Goal: Navigation & Orientation: Find specific page/section

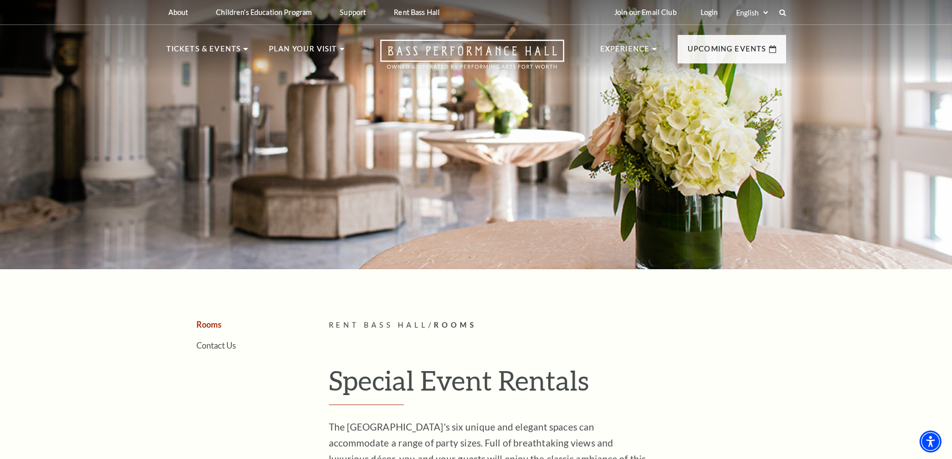
click at [211, 326] on link "Rooms" at bounding box center [208, 324] width 25 height 9
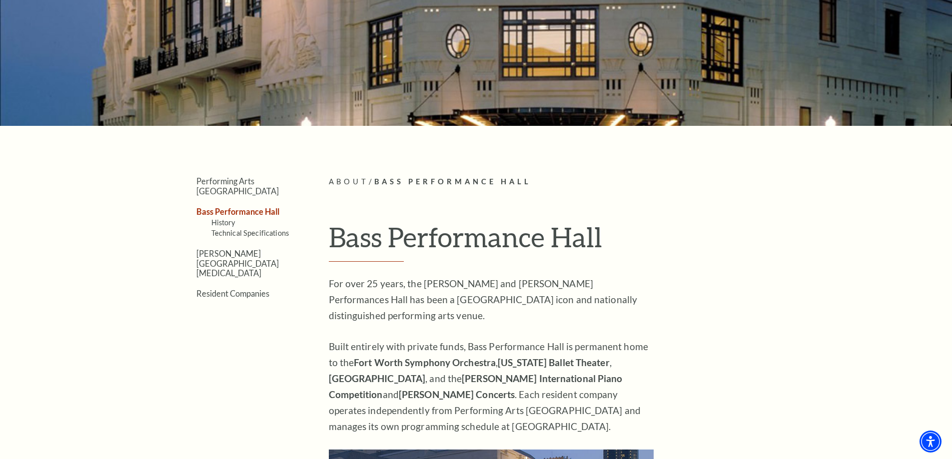
scroll to position [150, 0]
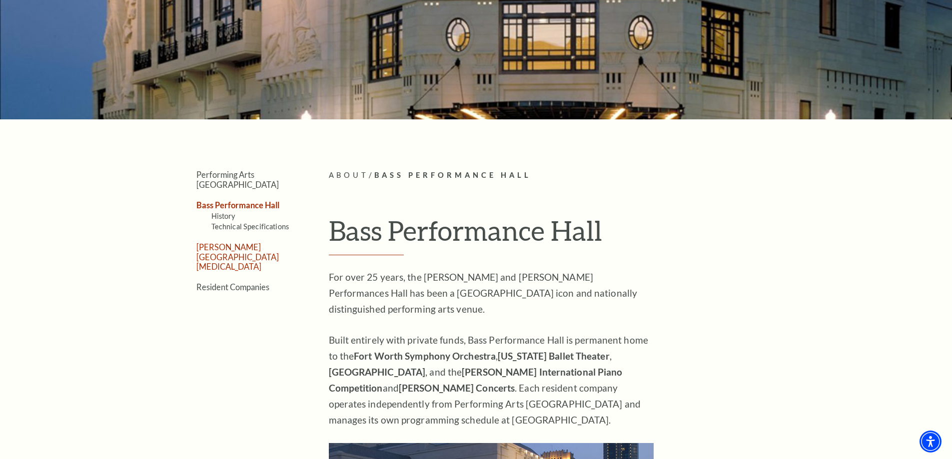
click at [249, 242] on link "[PERSON_NAME][GEOGRAPHIC_DATA][MEDICAL_DATA]" at bounding box center [237, 256] width 82 height 29
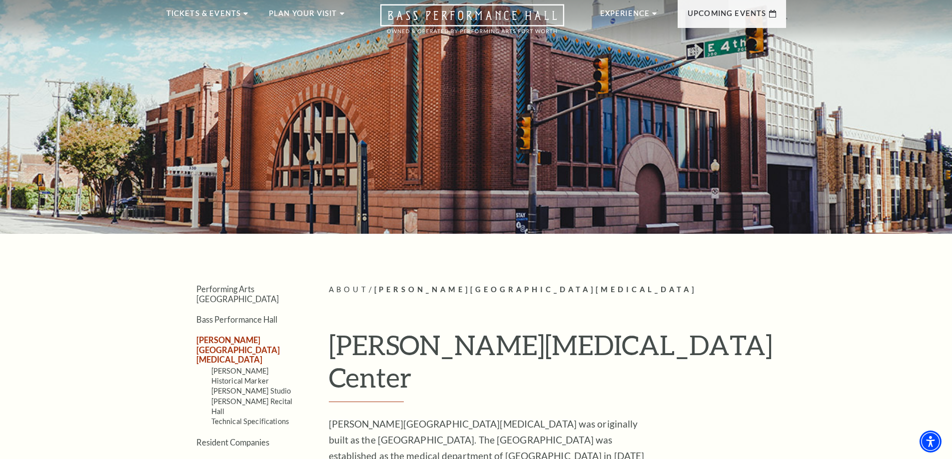
scroll to position [150, 0]
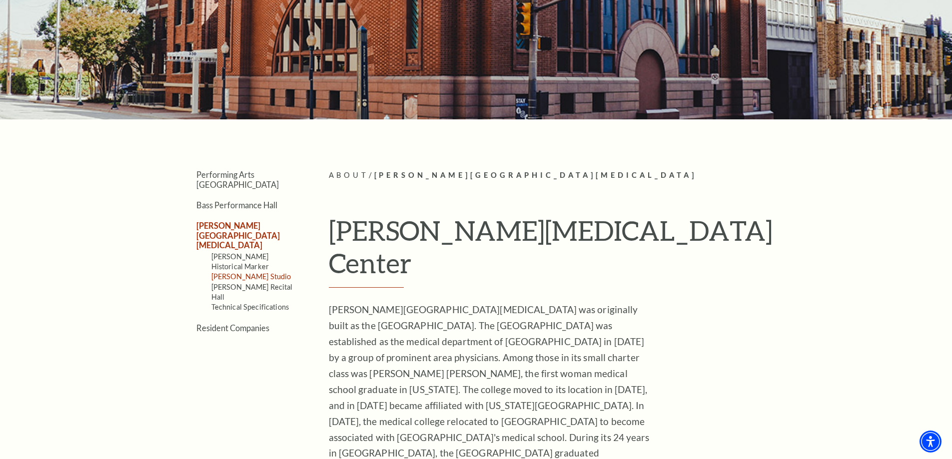
click at [256, 272] on link "McDavid Studio" at bounding box center [251, 276] width 80 height 8
click at [264, 283] on link "Van Cliburn Recital Hall" at bounding box center [251, 292] width 81 height 18
